Goal: Task Accomplishment & Management: Use online tool/utility

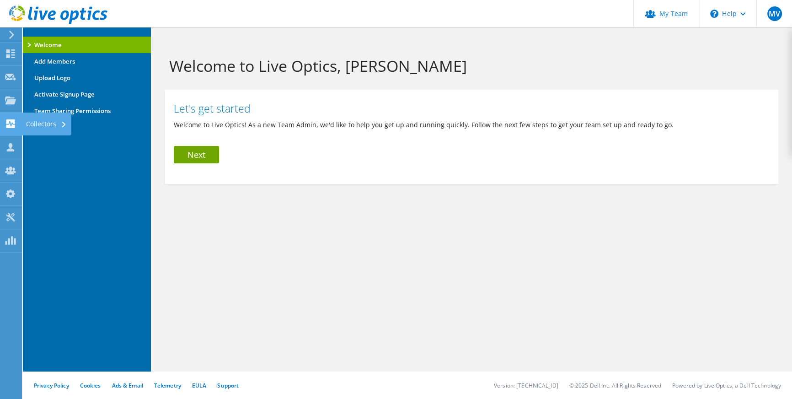
click at [11, 123] on use at bounding box center [10, 123] width 9 height 9
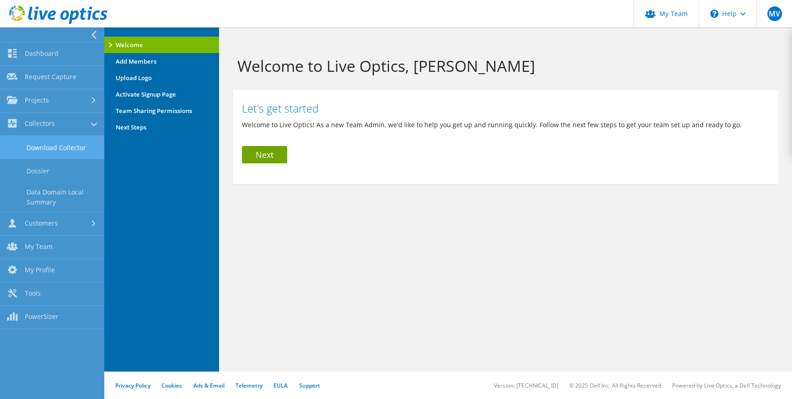
click at [44, 144] on link "Download Collector" at bounding box center [52, 147] width 104 height 23
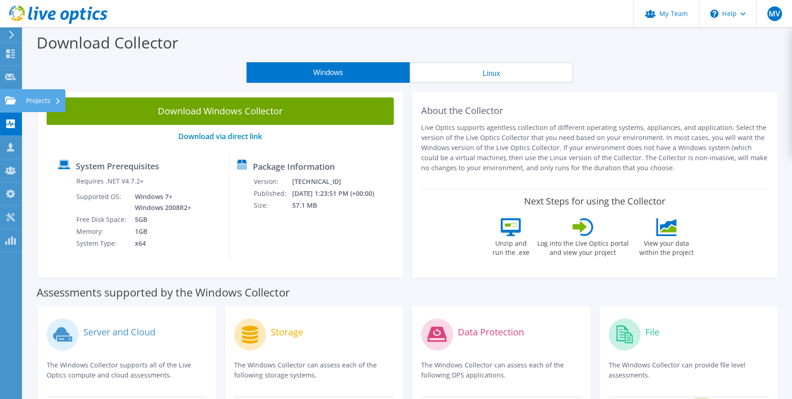
click at [6, 102] on use at bounding box center [10, 100] width 11 height 8
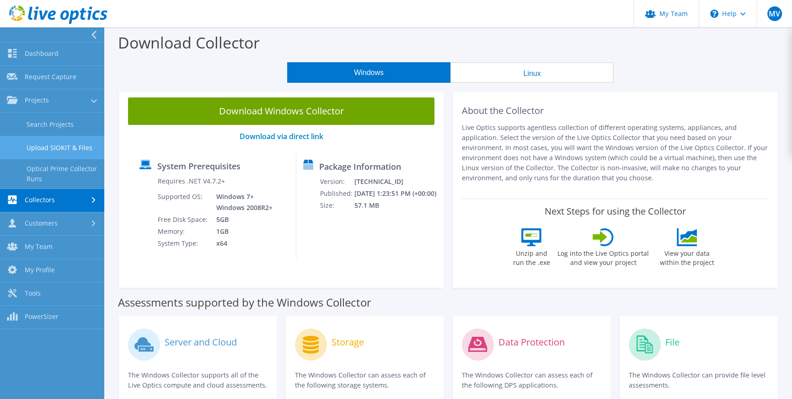
click at [54, 154] on link "Upload SIOKIT & Files" at bounding box center [52, 147] width 104 height 23
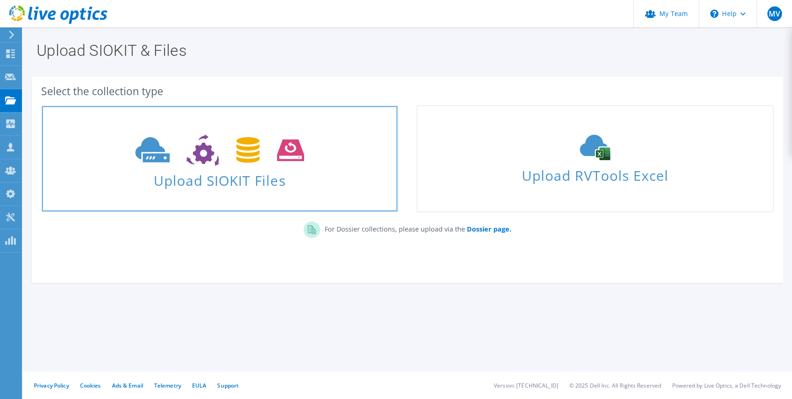
click at [241, 192] on link "Upload SIOKIT Files" at bounding box center [219, 158] width 357 height 107
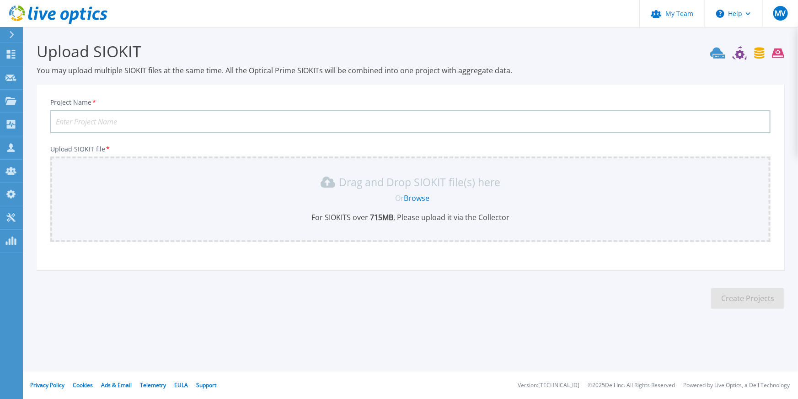
click at [83, 127] on input "Project Name *" at bounding box center [410, 121] width 720 height 23
type input "Lobar"
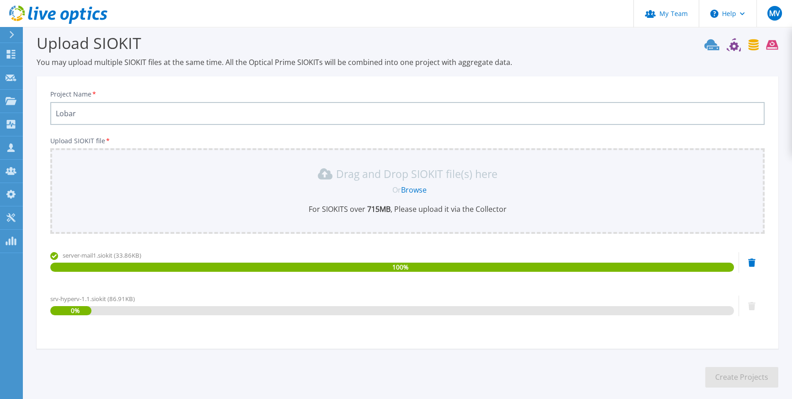
scroll to position [52, 0]
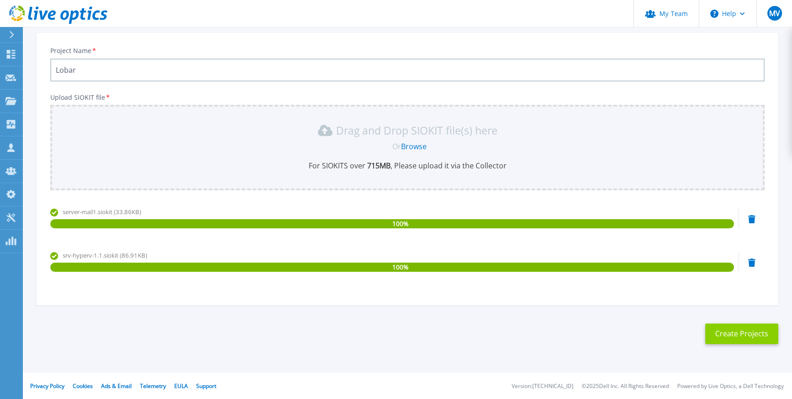
click at [741, 329] on button "Create Projects" at bounding box center [741, 333] width 73 height 21
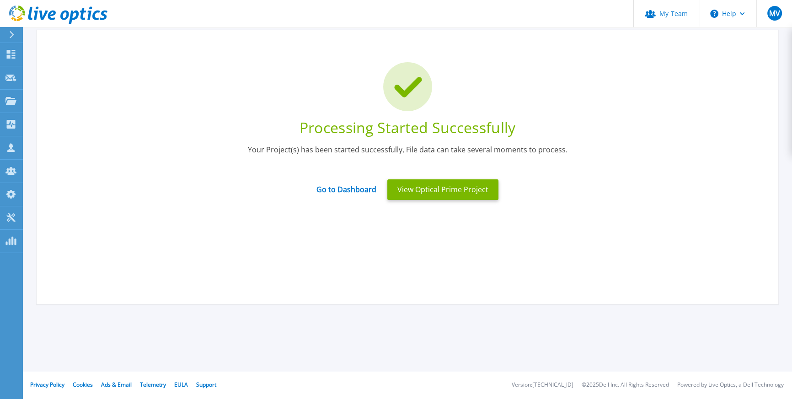
scroll to position [36, 0]
click at [437, 190] on button "View Optical Prime Project" at bounding box center [442, 189] width 111 height 21
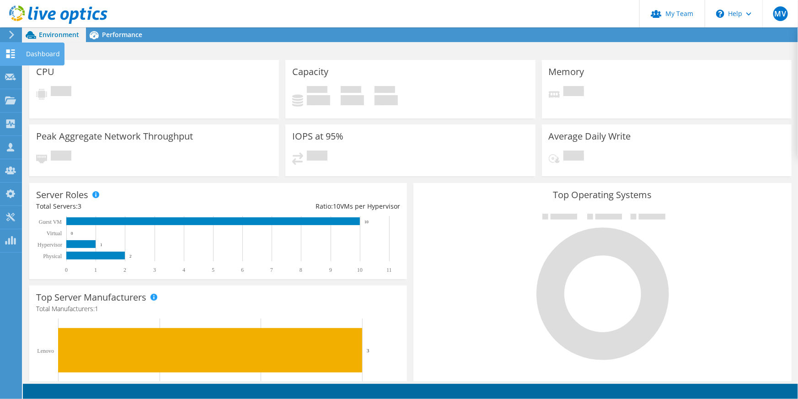
click at [9, 51] on use at bounding box center [10, 53] width 9 height 9
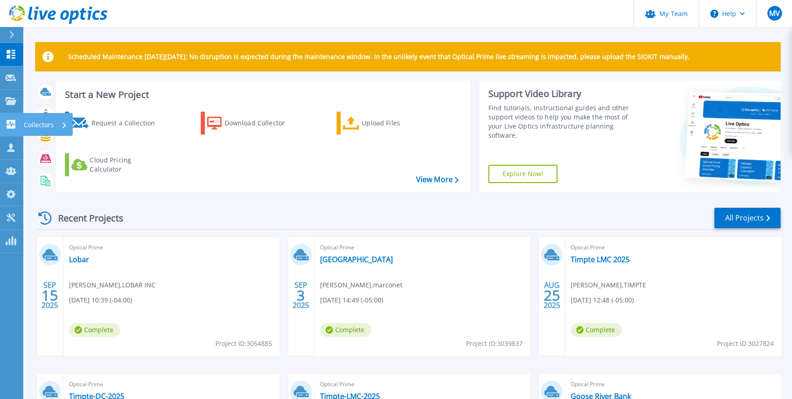
click at [11, 124] on icon at bounding box center [10, 124] width 11 height 9
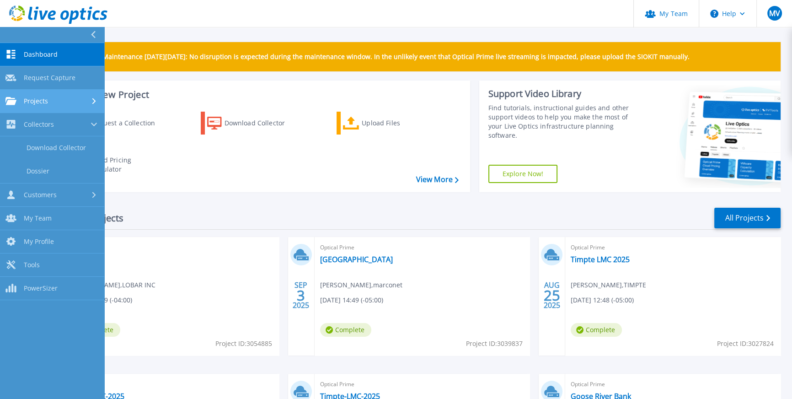
click at [40, 101] on span "Projects" at bounding box center [36, 101] width 24 height 8
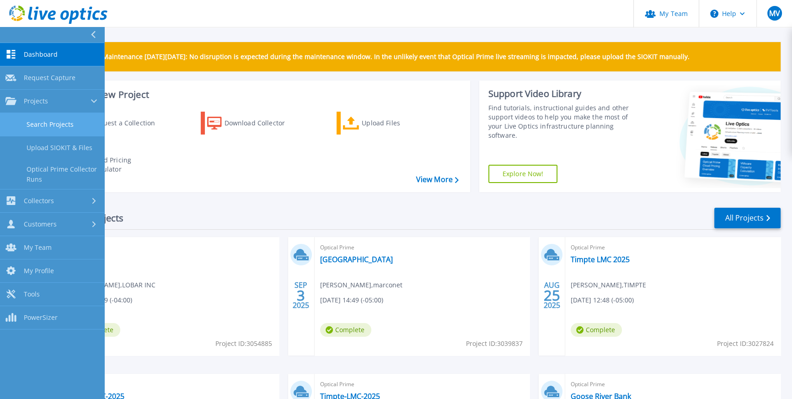
click at [43, 126] on link "Search Projects" at bounding box center [52, 124] width 104 height 23
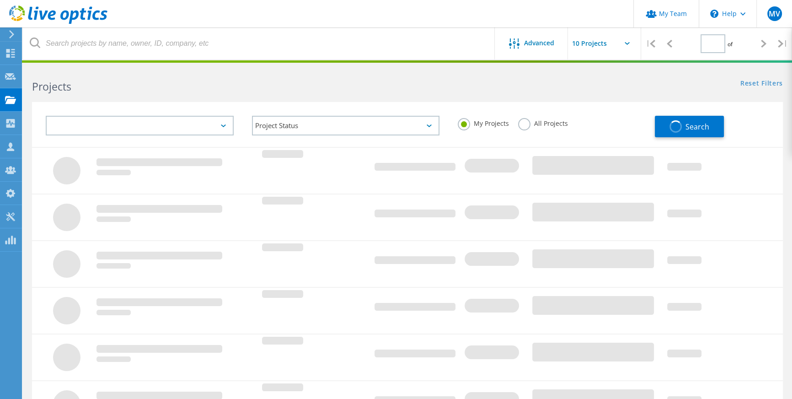
type input "1"
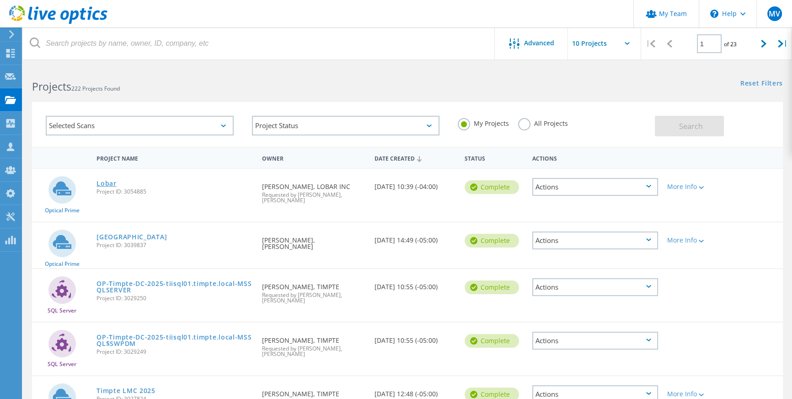
click at [104, 182] on link "Lobar" at bounding box center [106, 183] width 20 height 6
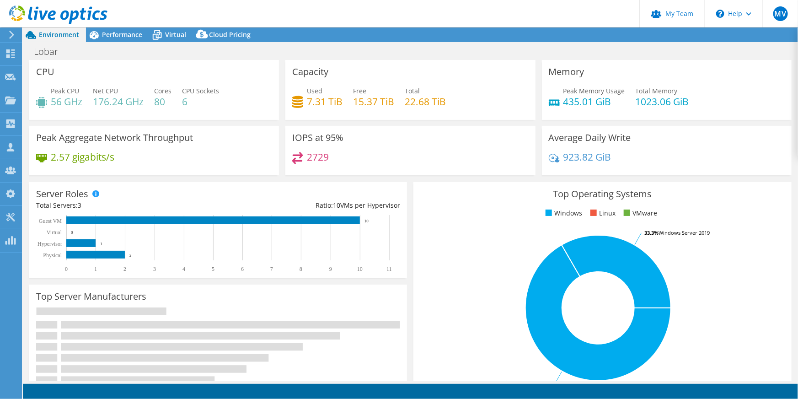
select select "USD"
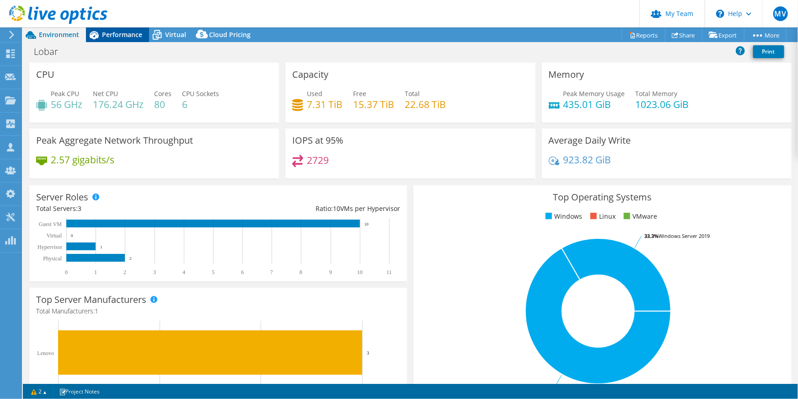
click at [121, 32] on span "Performance" at bounding box center [122, 34] width 40 height 9
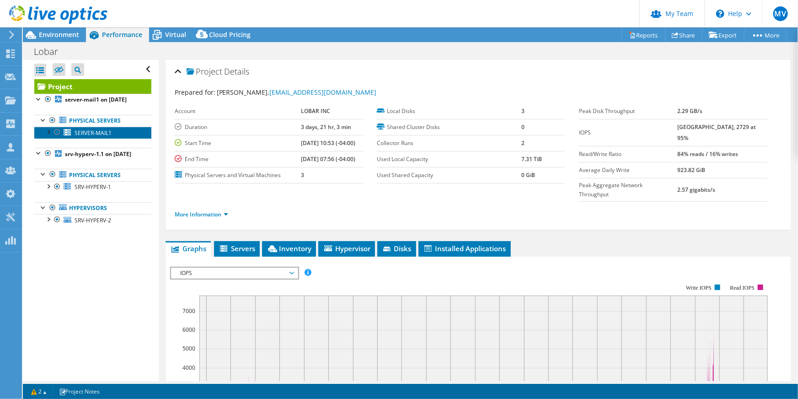
click at [130, 139] on link "SERVER-MAIL1" at bounding box center [92, 133] width 117 height 12
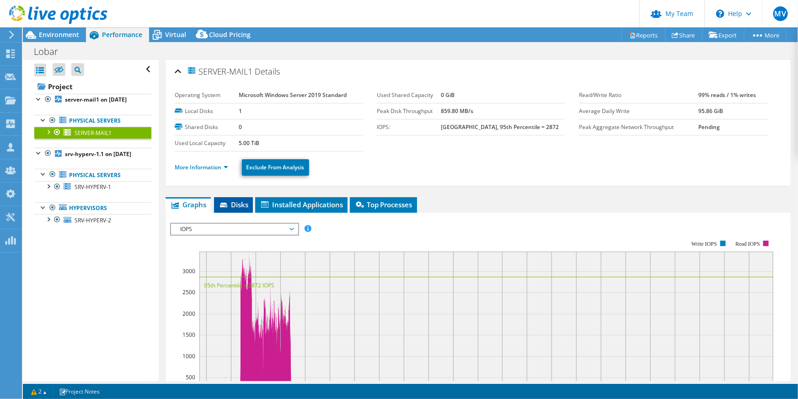
click at [238, 210] on li "Disks" at bounding box center [233, 205] width 39 height 16
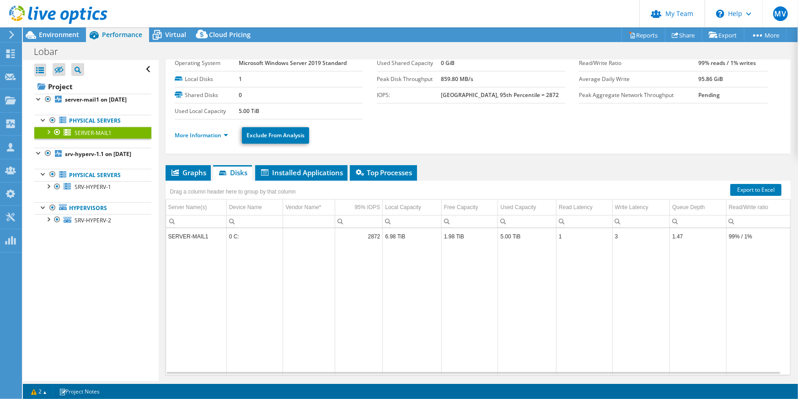
scroll to position [59, 0]
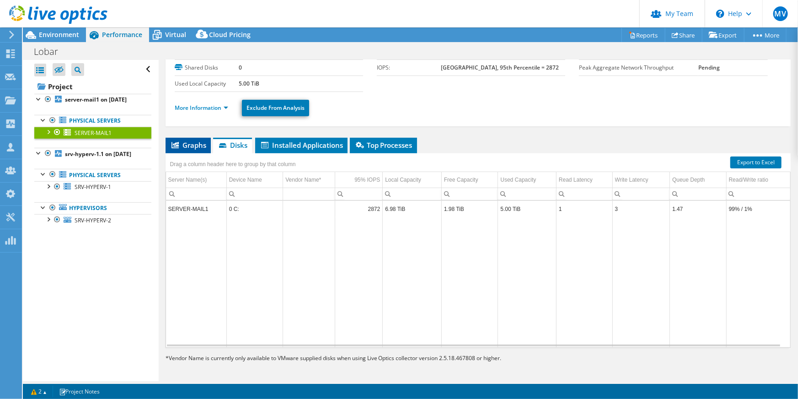
click at [190, 144] on span "Graphs" at bounding box center [188, 144] width 36 height 9
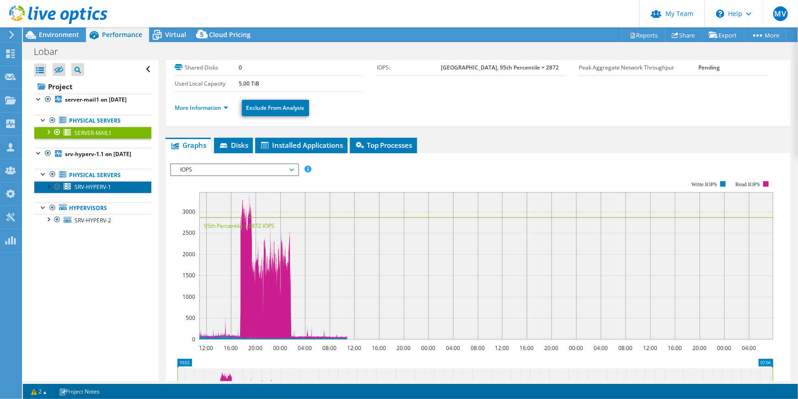
click at [113, 193] on link "SRV-HYPERV-1" at bounding box center [92, 187] width 117 height 12
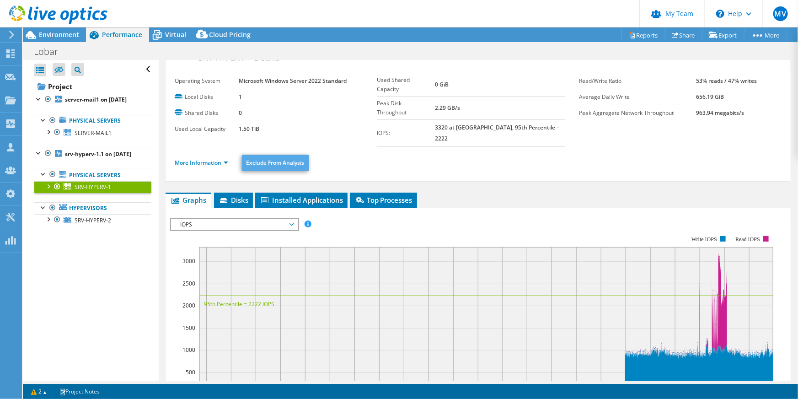
scroll to position [0, 0]
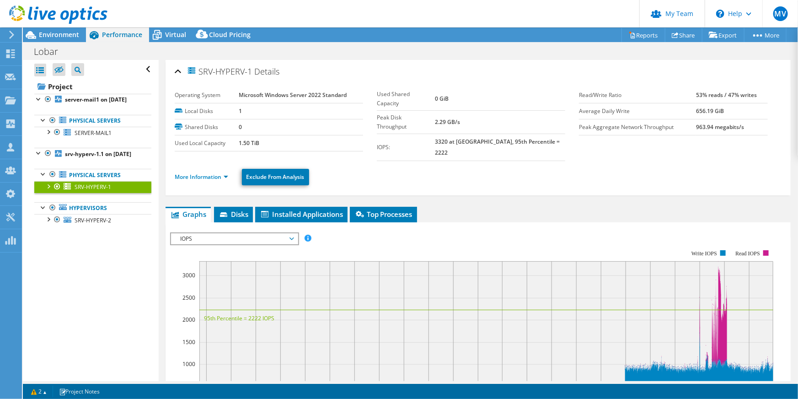
click at [48, 190] on div at bounding box center [47, 185] width 9 height 9
click at [46, 247] on div at bounding box center [47, 242] width 9 height 9
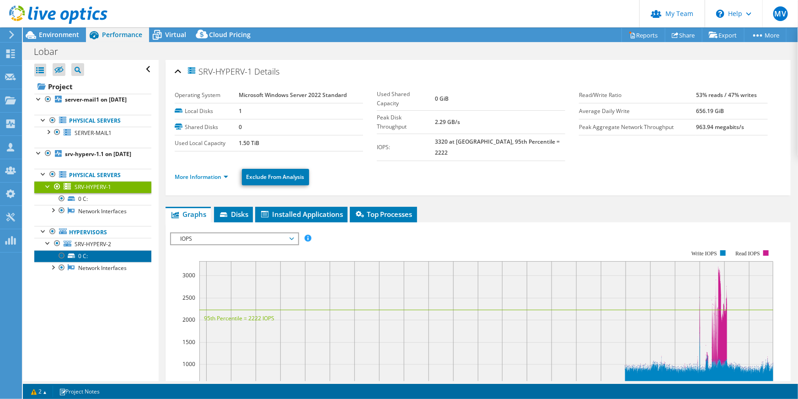
click at [112, 262] on link "0 C:" at bounding box center [92, 256] width 117 height 12
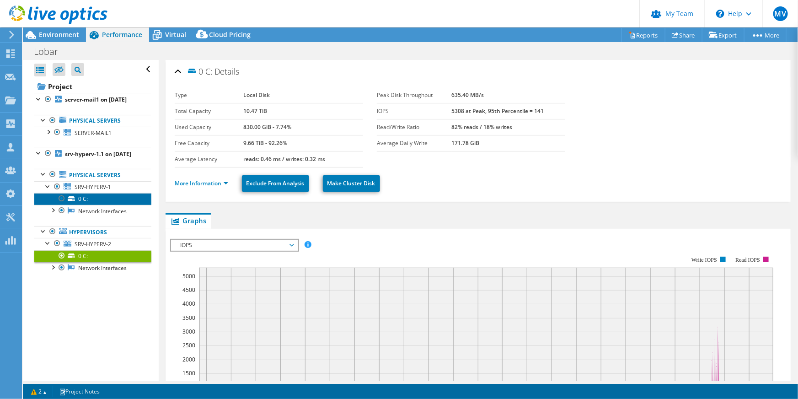
click at [119, 205] on link "0 C:" at bounding box center [92, 199] width 117 height 12
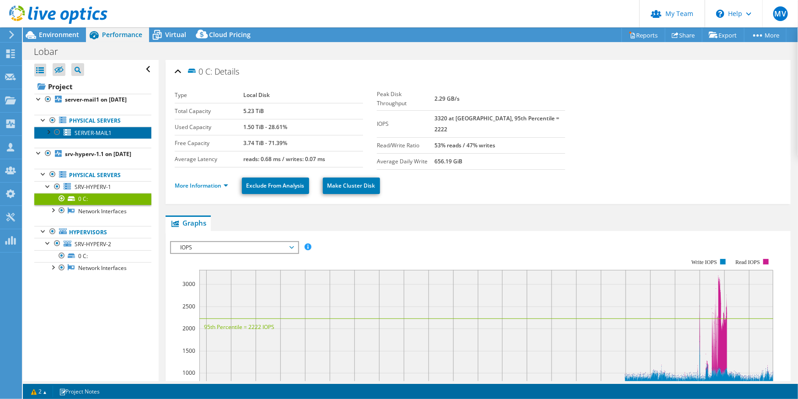
click at [117, 139] on link "SERVER-MAIL1" at bounding box center [92, 133] width 117 height 12
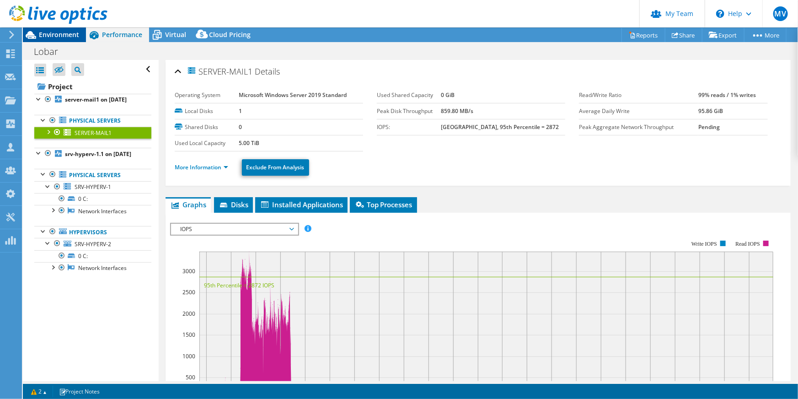
click at [47, 37] on span "Environment" at bounding box center [59, 34] width 40 height 9
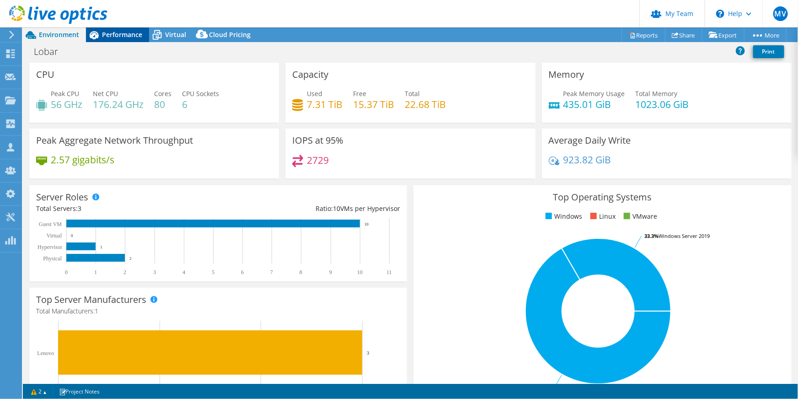
click at [116, 35] on span "Performance" at bounding box center [122, 34] width 40 height 9
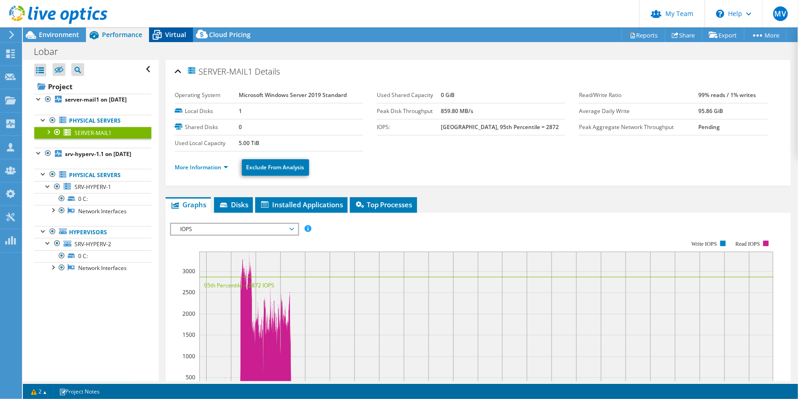
click at [171, 37] on span "Virtual" at bounding box center [175, 34] width 21 height 9
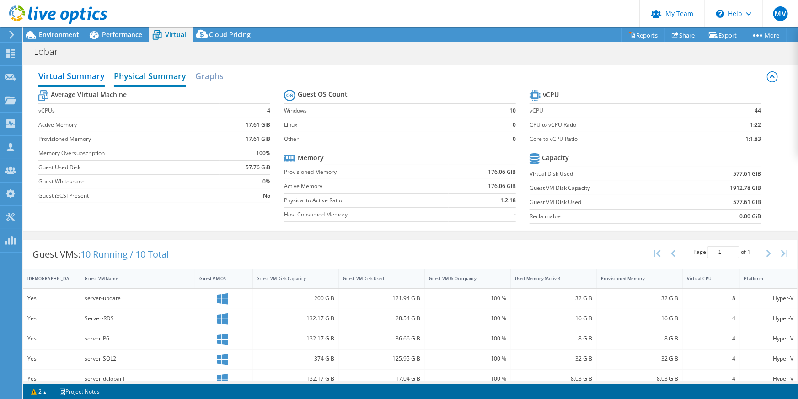
click at [137, 80] on h2 "Physical Summary" at bounding box center [150, 77] width 72 height 20
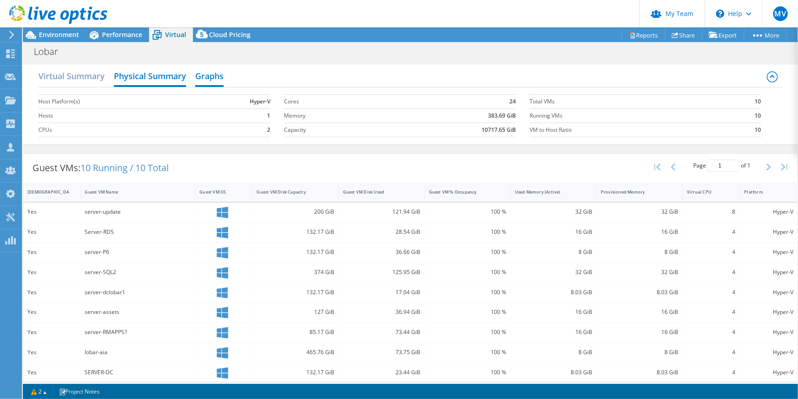
click at [210, 78] on h2 "Graphs" at bounding box center [209, 77] width 28 height 20
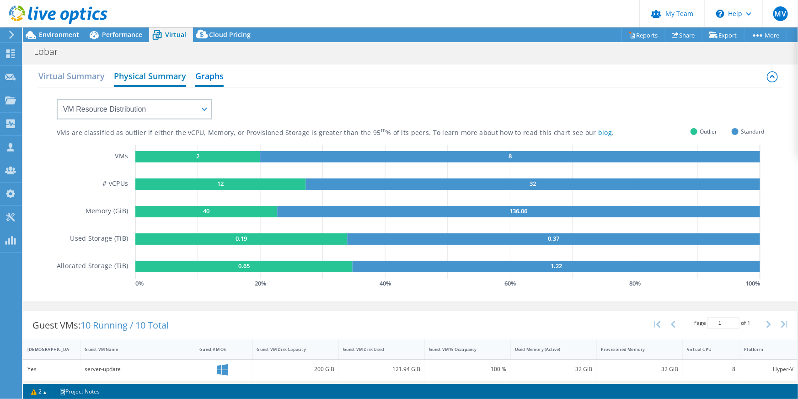
click at [141, 75] on h2 "Physical Summary" at bounding box center [150, 77] width 72 height 20
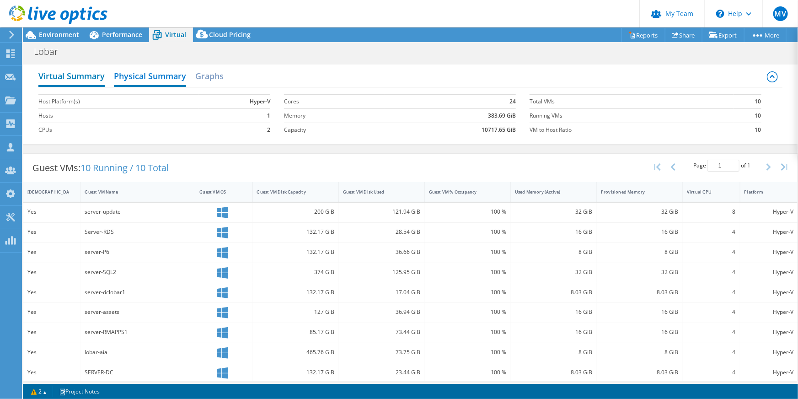
click at [60, 73] on h2 "Virtual Summary" at bounding box center [71, 77] width 66 height 20
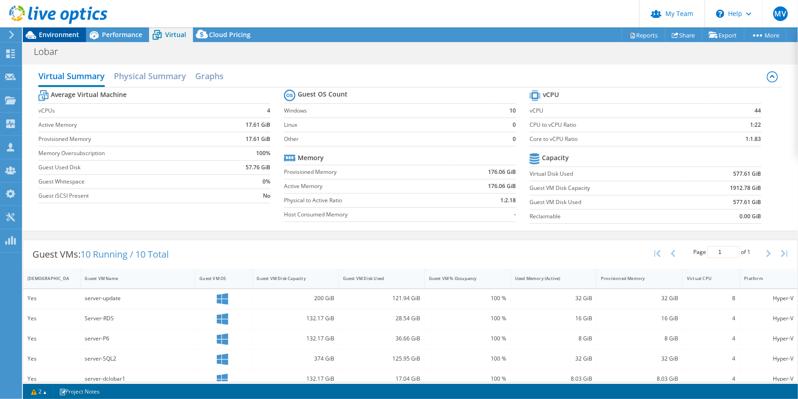
click at [58, 32] on span "Environment" at bounding box center [59, 34] width 40 height 9
